Goal: Information Seeking & Learning: Learn about a topic

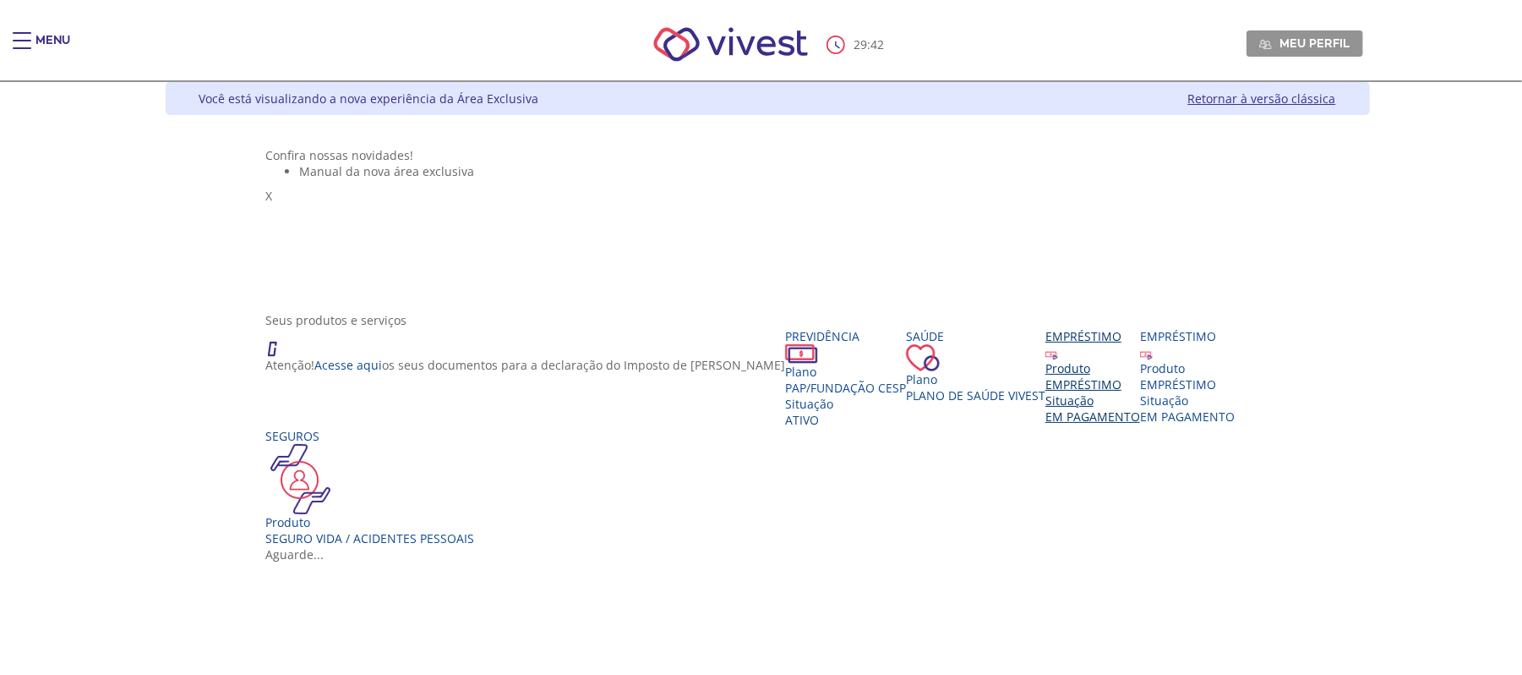
scroll to position [225, 0]
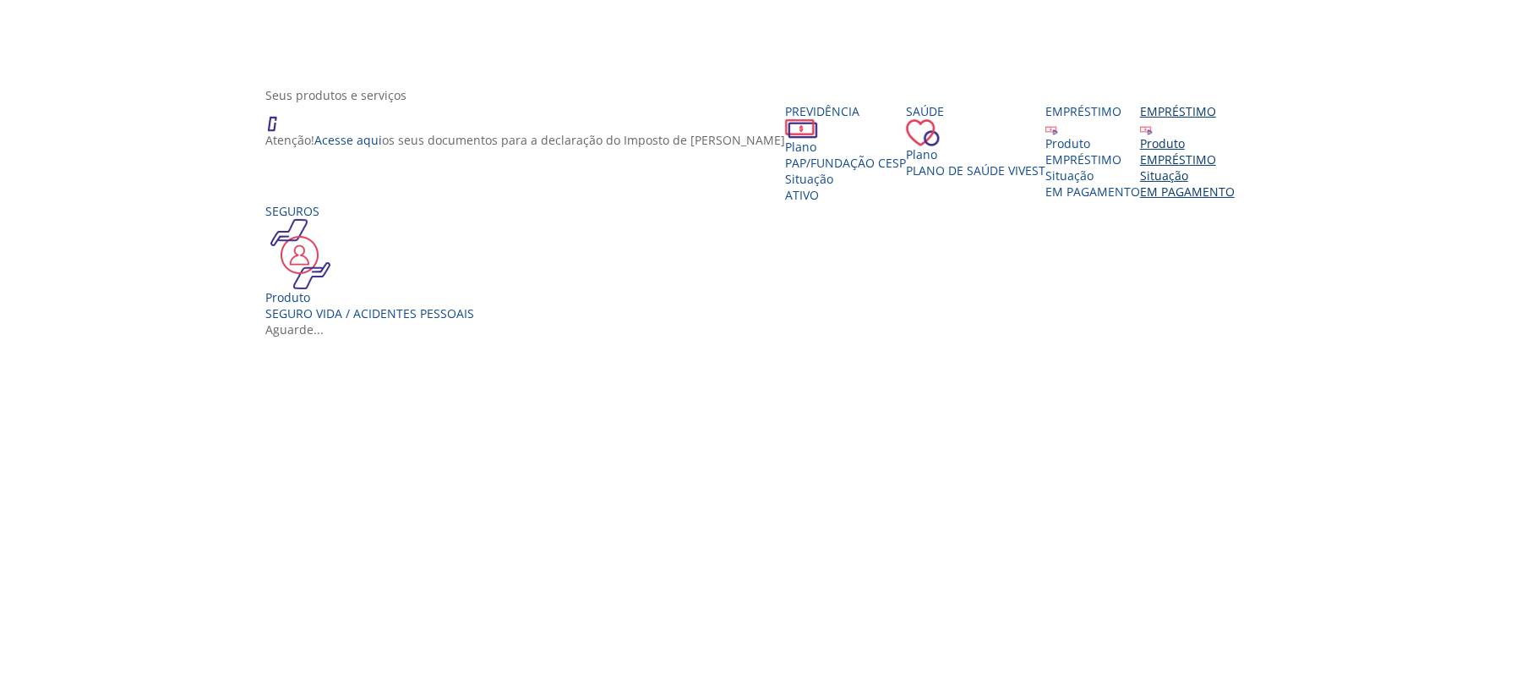
click at [1140, 135] on div "Empréstimo" at bounding box center [1187, 119] width 95 height 32
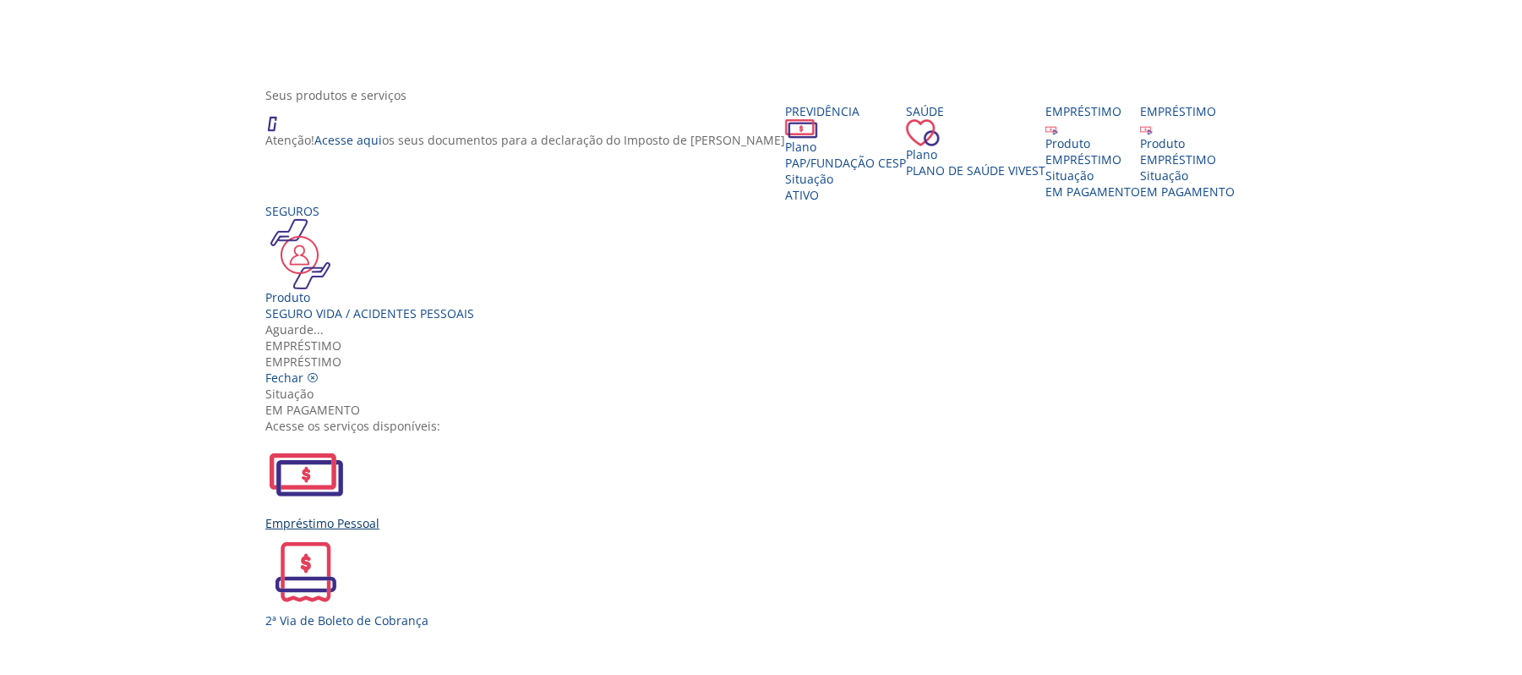
click at [543, 515] on div "Empréstimo Pessoal" at bounding box center [767, 523] width 1004 height 16
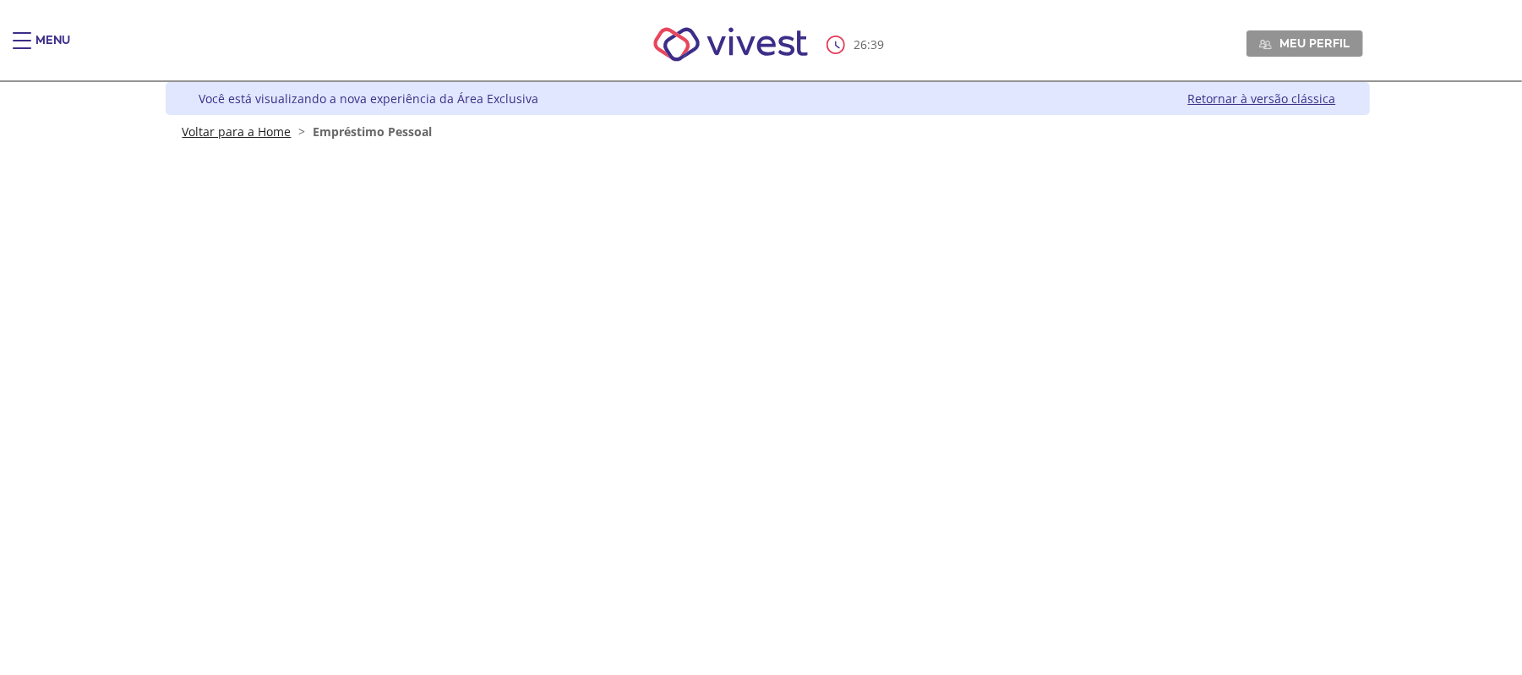
click at [235, 130] on link "Voltar para a Home" at bounding box center [237, 131] width 109 height 16
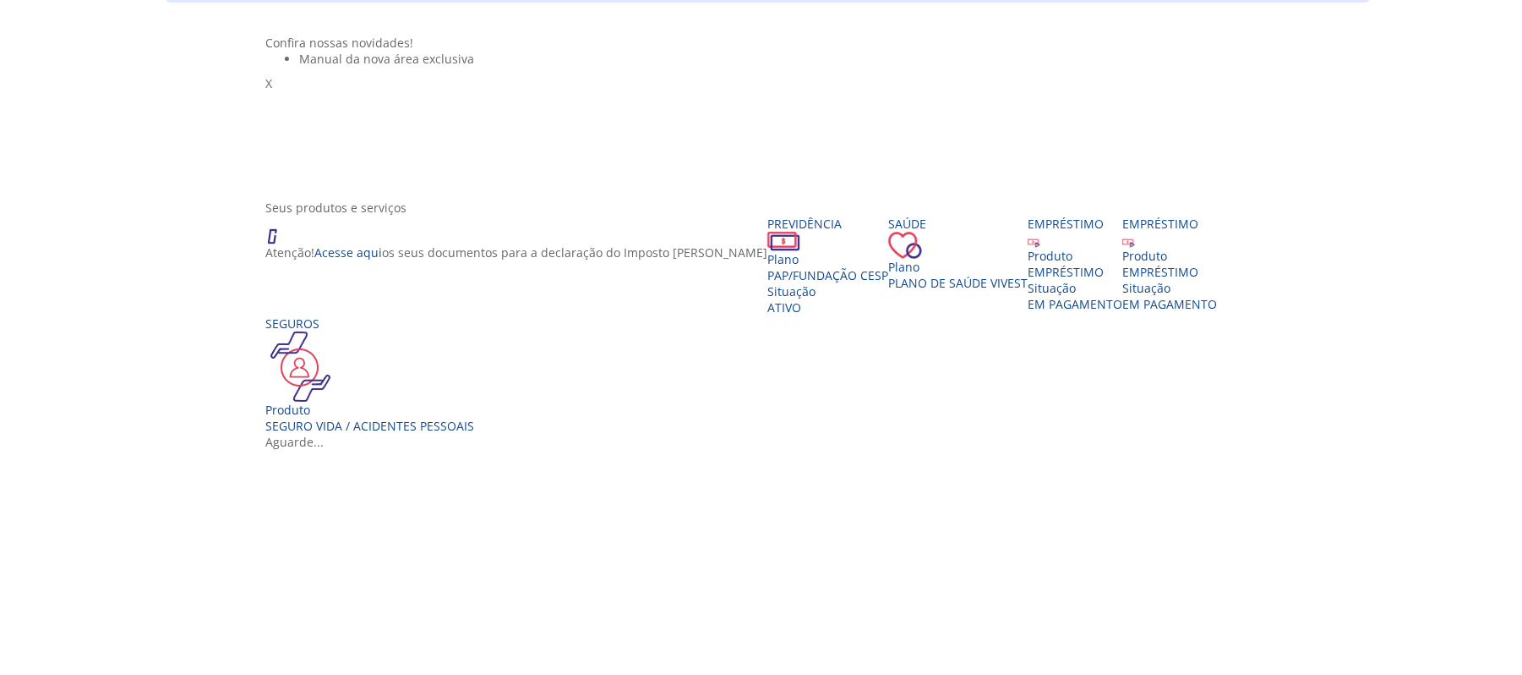
scroll to position [338, 0]
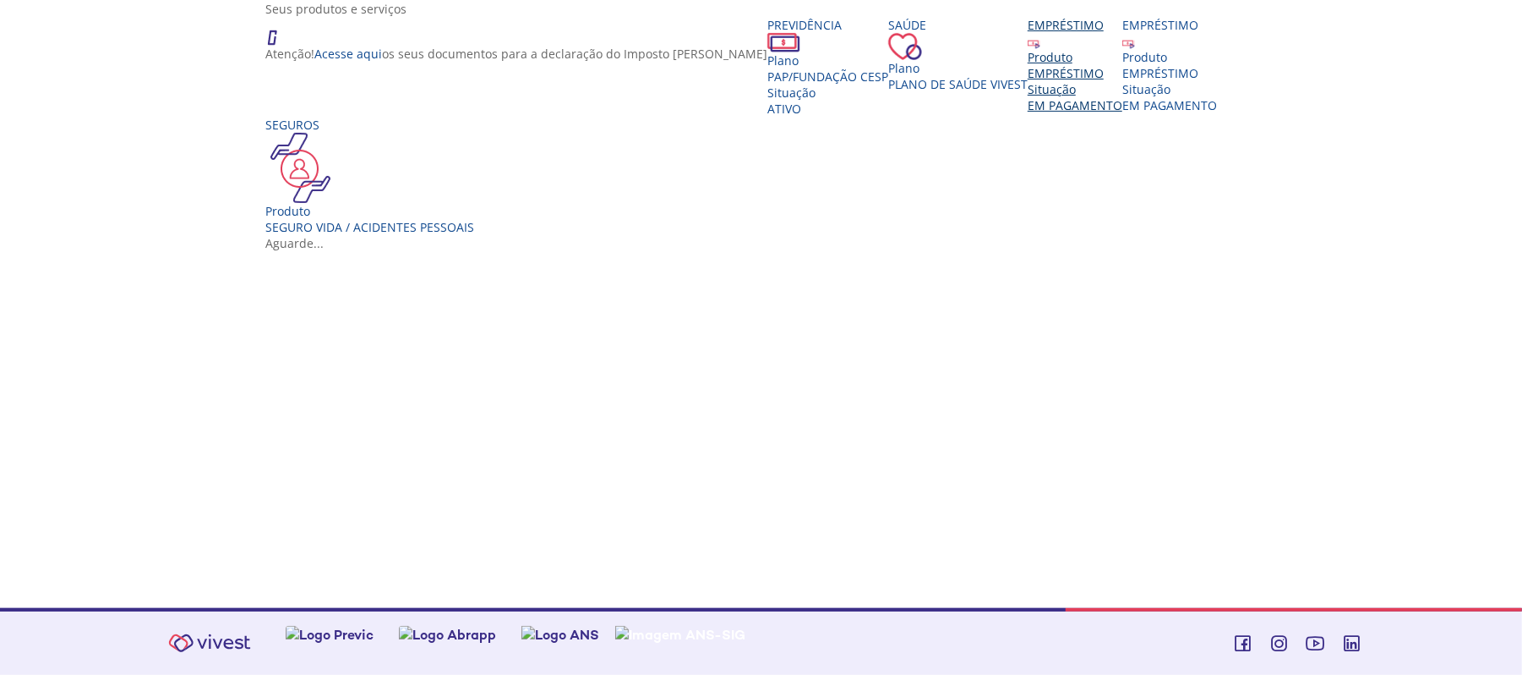
click at [1028, 65] on div "Produto" at bounding box center [1075, 57] width 95 height 16
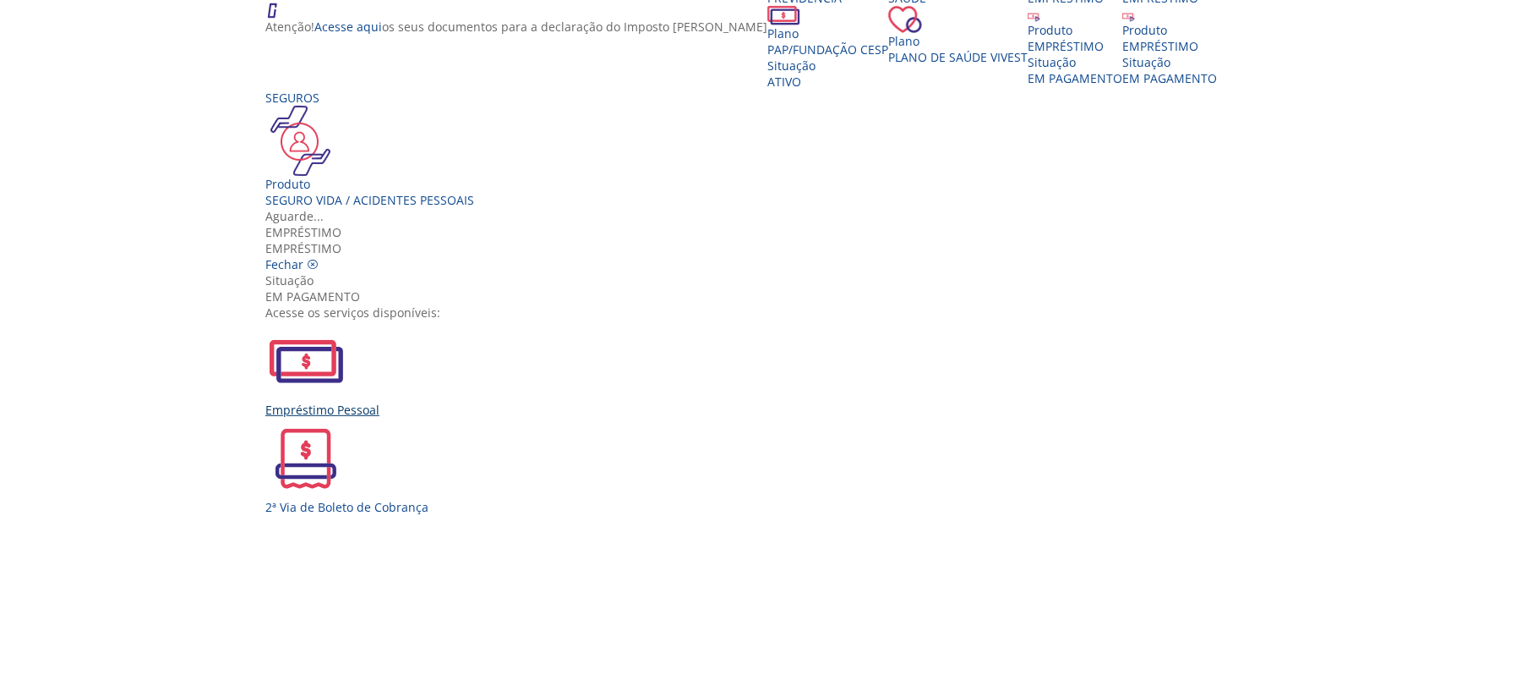
click at [527, 402] on div "Empréstimo Pessoal" at bounding box center [767, 410] width 1004 height 16
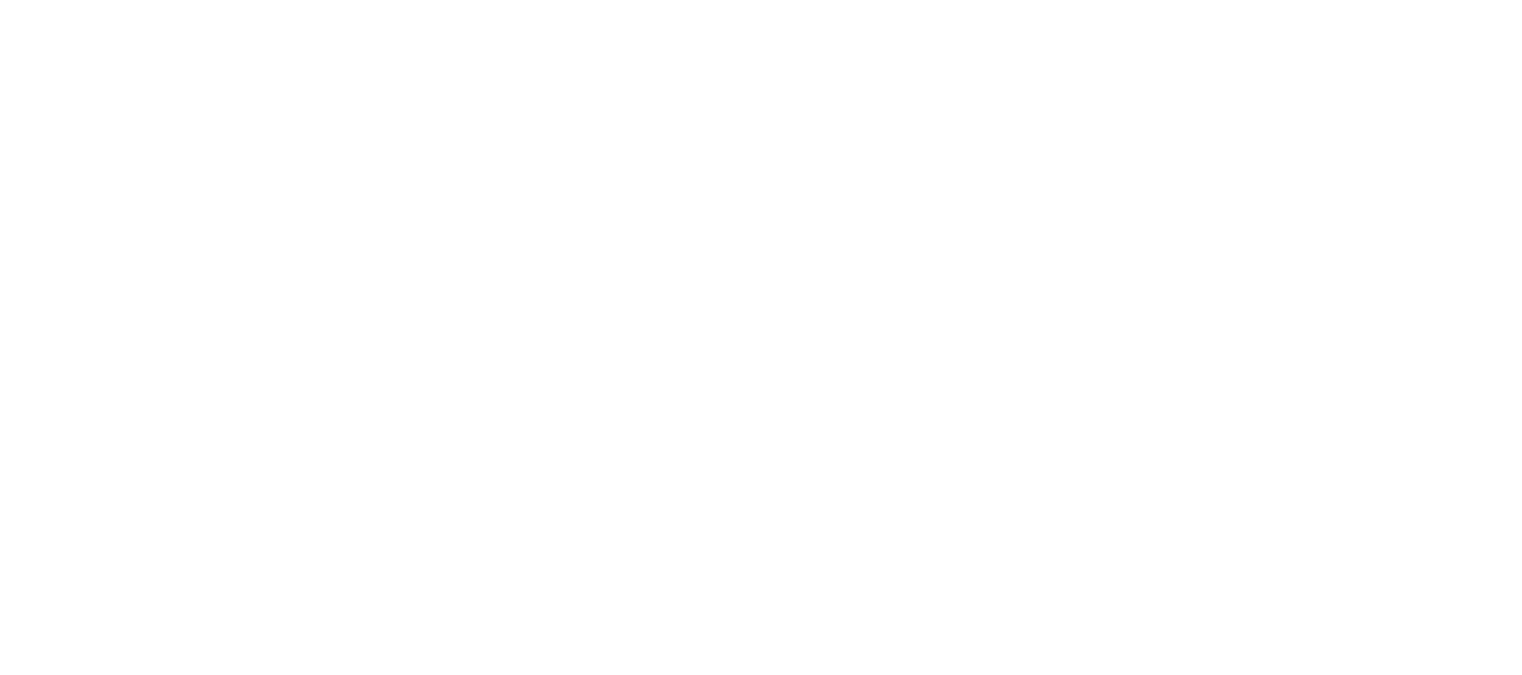
scroll to position [103, 0]
